Goal: Find specific page/section: Find specific page/section

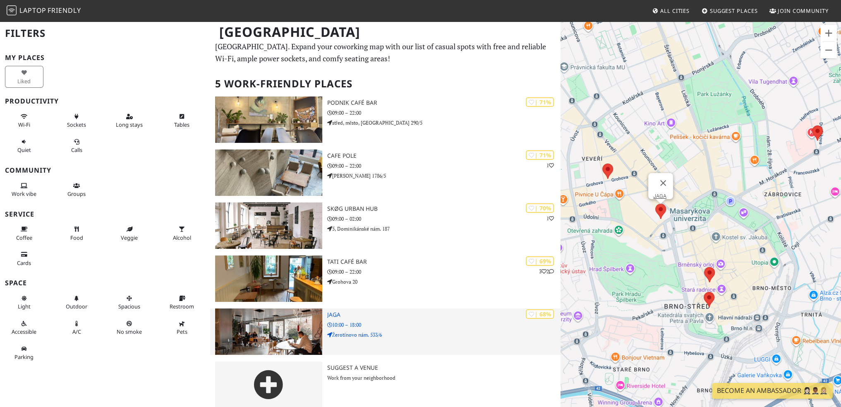
scroll to position [22, 0]
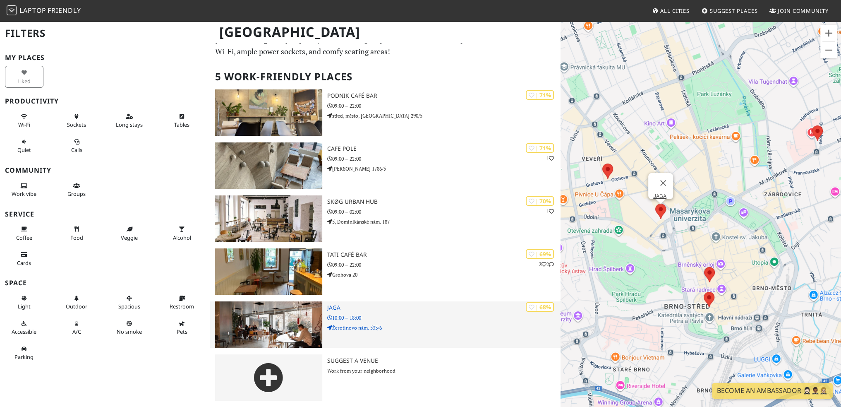
click at [331, 306] on h3 "JAGA" at bounding box center [444, 307] width 234 height 7
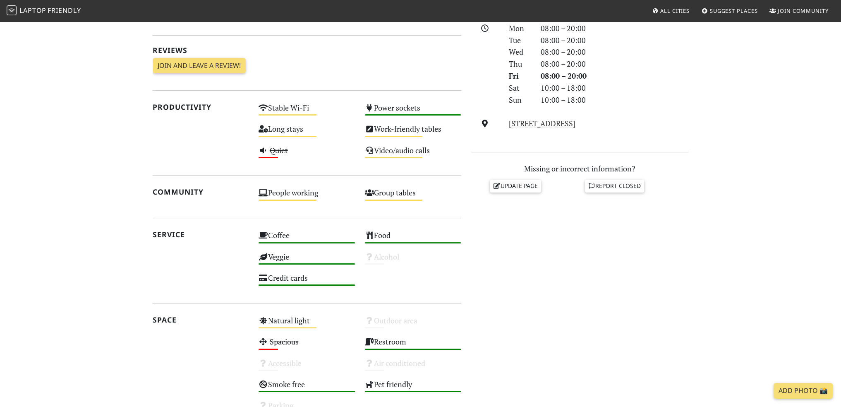
scroll to position [167, 0]
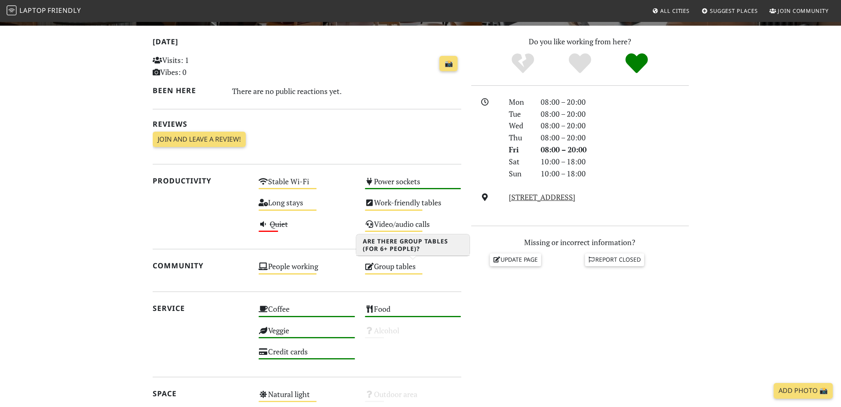
click at [406, 268] on div "Group tables Medium" at bounding box center [413, 269] width 106 height 21
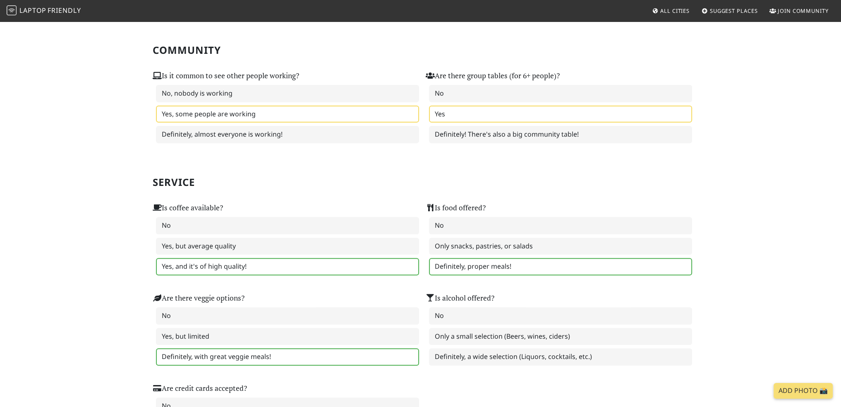
scroll to position [372, 0]
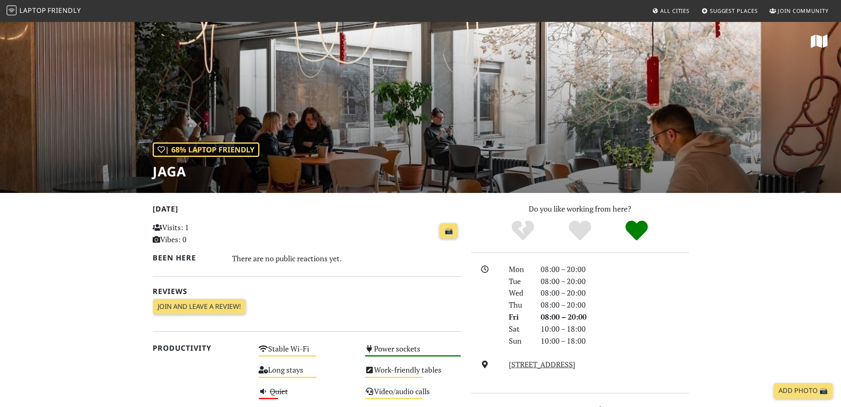
click at [529, 125] on div "| 68% Laptop Friendly JAGA" at bounding box center [420, 107] width 841 height 172
